Goal: Information Seeking & Learning: Find specific fact

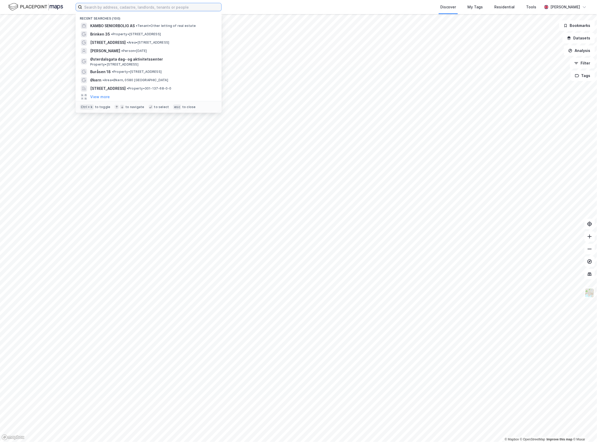
click at [174, 7] on input at bounding box center [151, 7] width 139 height 8
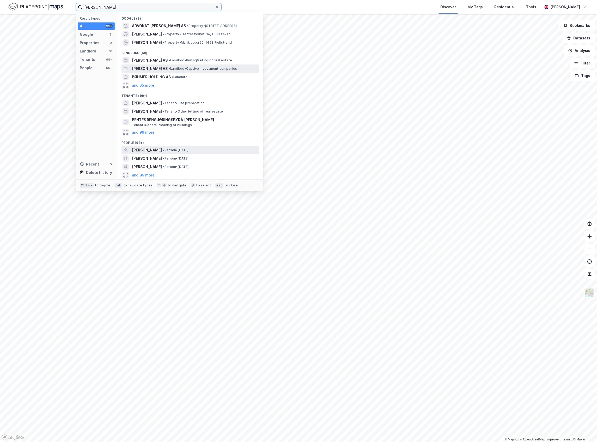
type input "[PERSON_NAME]"
click at [165, 150] on span "• Person • [DATE]" at bounding box center [176, 150] width 26 height 4
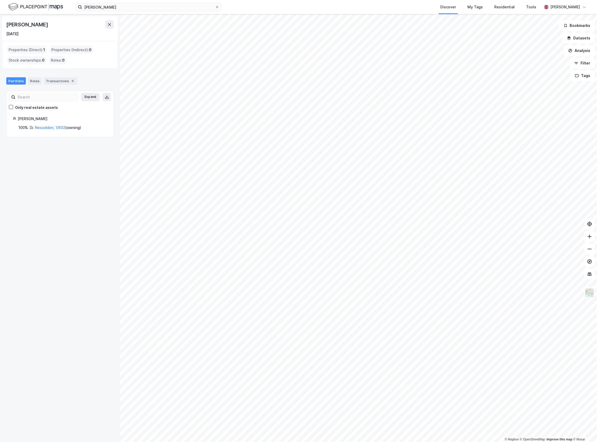
click at [49, 11] on img at bounding box center [35, 6] width 55 height 9
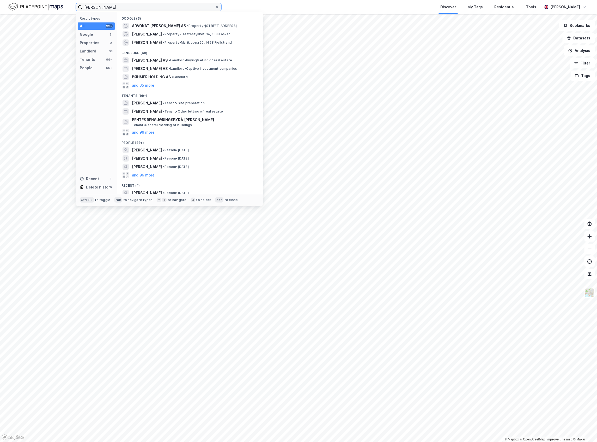
click at [114, 8] on input "[PERSON_NAME]" at bounding box center [148, 7] width 133 height 8
click at [141, 175] on button "and 96 more" at bounding box center [143, 175] width 23 height 6
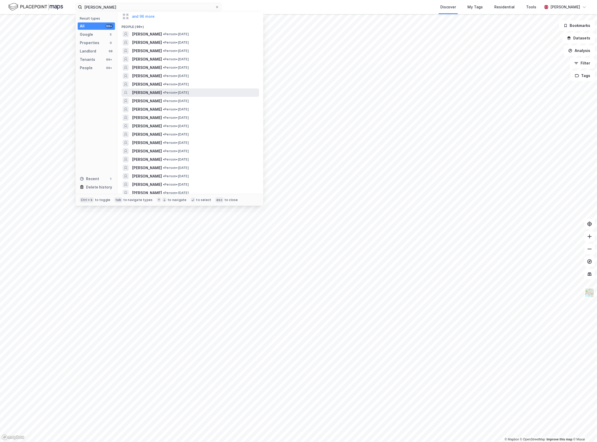
click at [162, 92] on span "[PERSON_NAME]" at bounding box center [147, 92] width 30 height 6
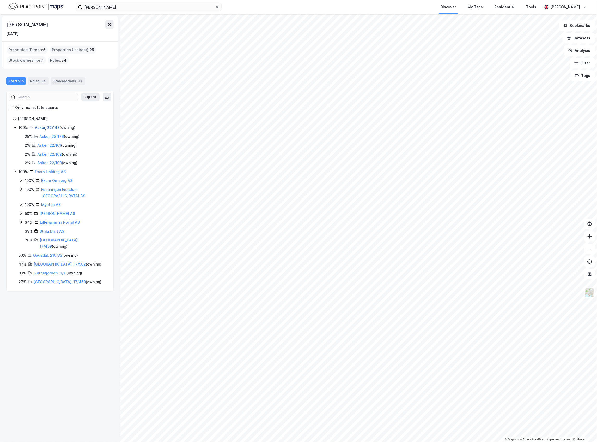
click at [50, 128] on link "Asker, 22/148" at bounding box center [47, 127] width 25 height 4
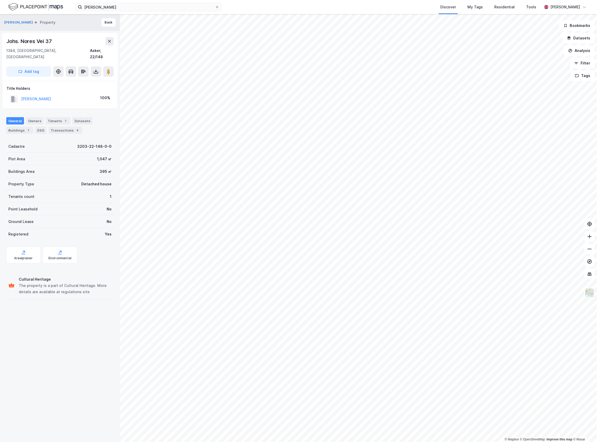
click at [39, 11] on img at bounding box center [35, 6] width 55 height 9
